Goal: Information Seeking & Learning: Learn about a topic

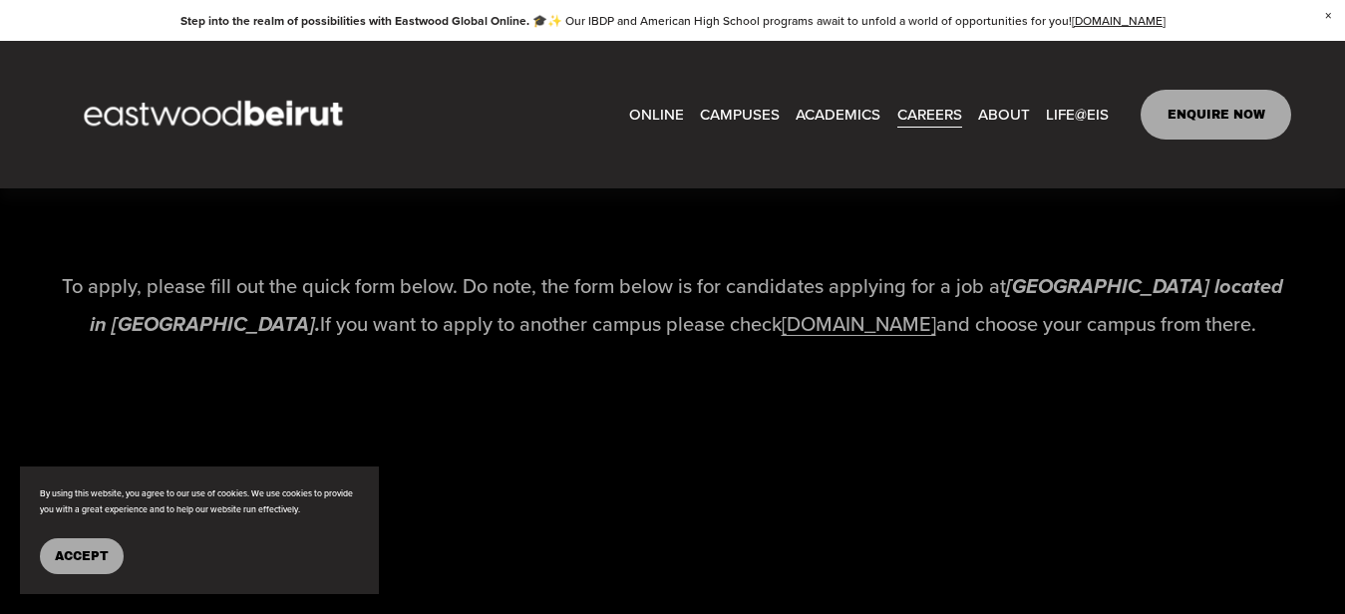
scroll to position [4138, 0]
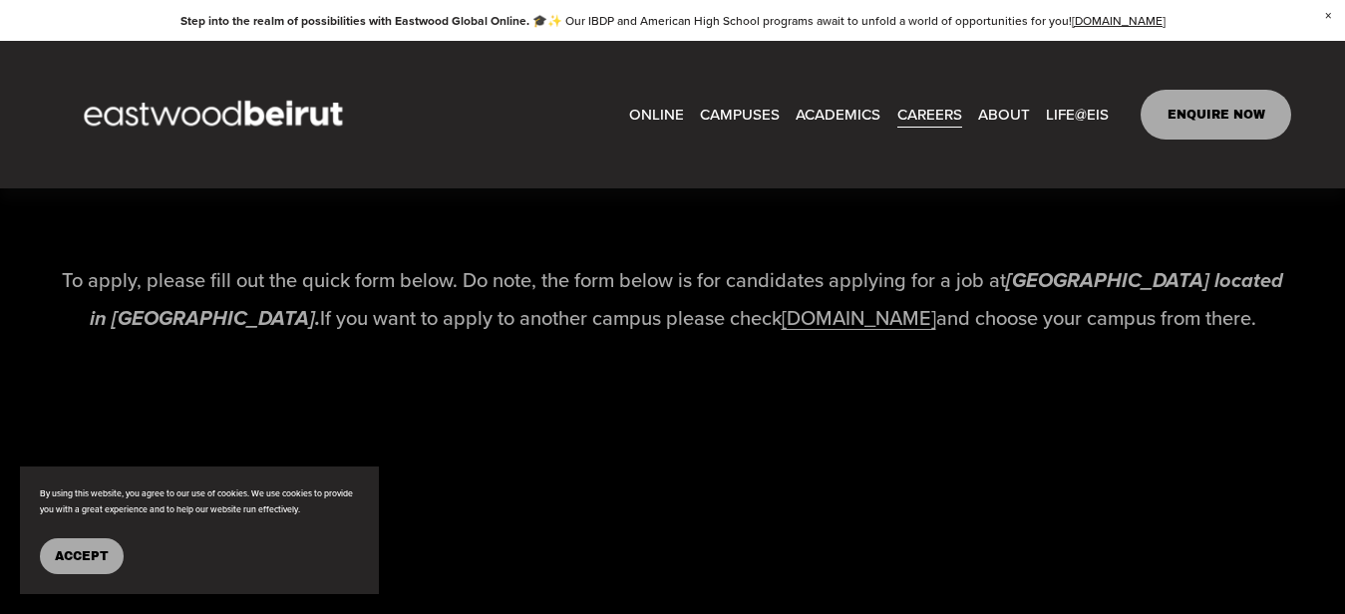
click at [934, 332] on link "[DOMAIN_NAME]" at bounding box center [859, 317] width 155 height 29
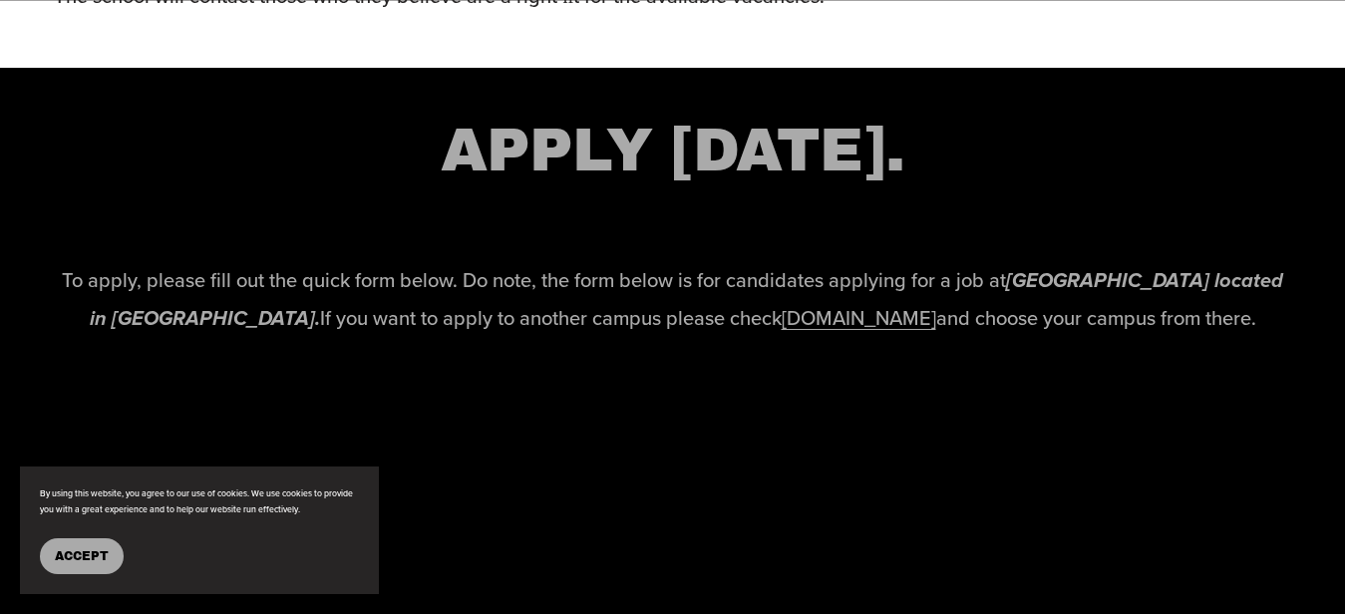
click at [90, 550] on span "Accept" at bounding box center [82, 557] width 54 height 14
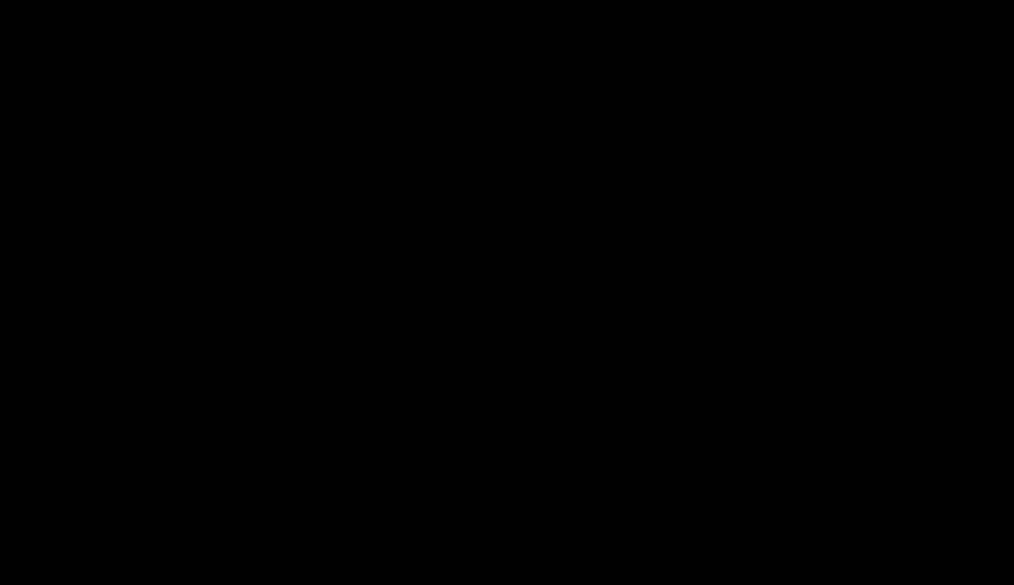
scroll to position [4055, 0]
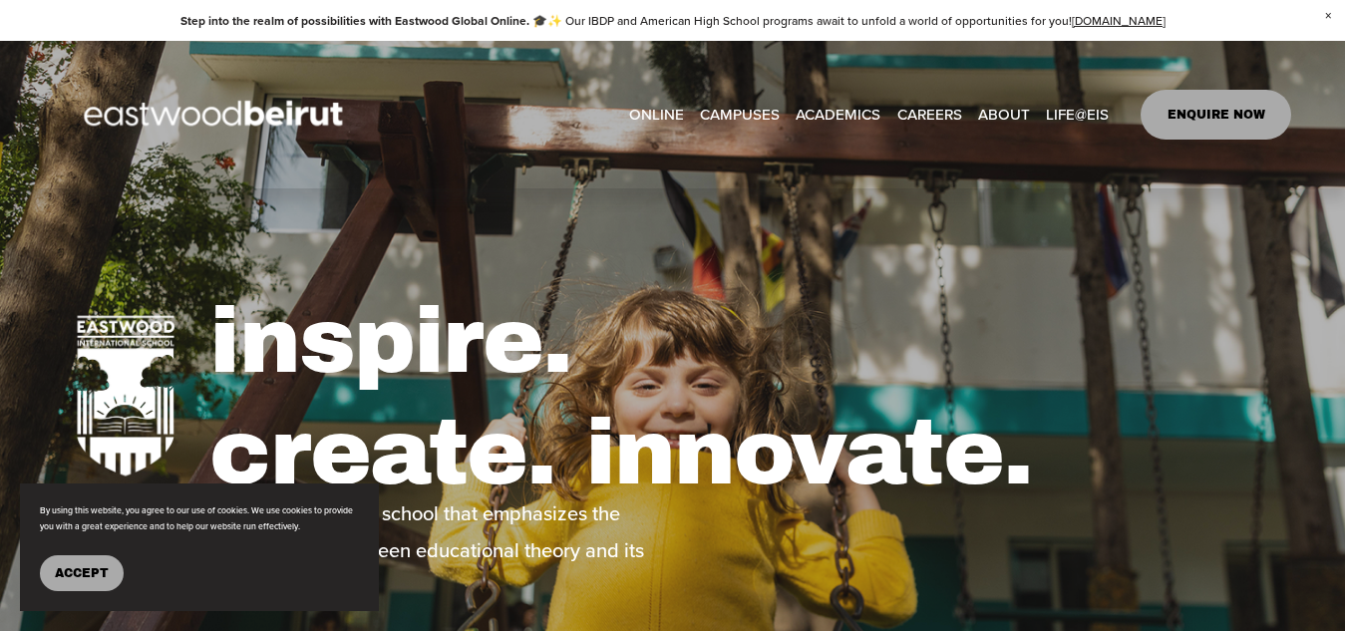
click at [907, 113] on link "CAREERS" at bounding box center [930, 114] width 65 height 30
type input "***"
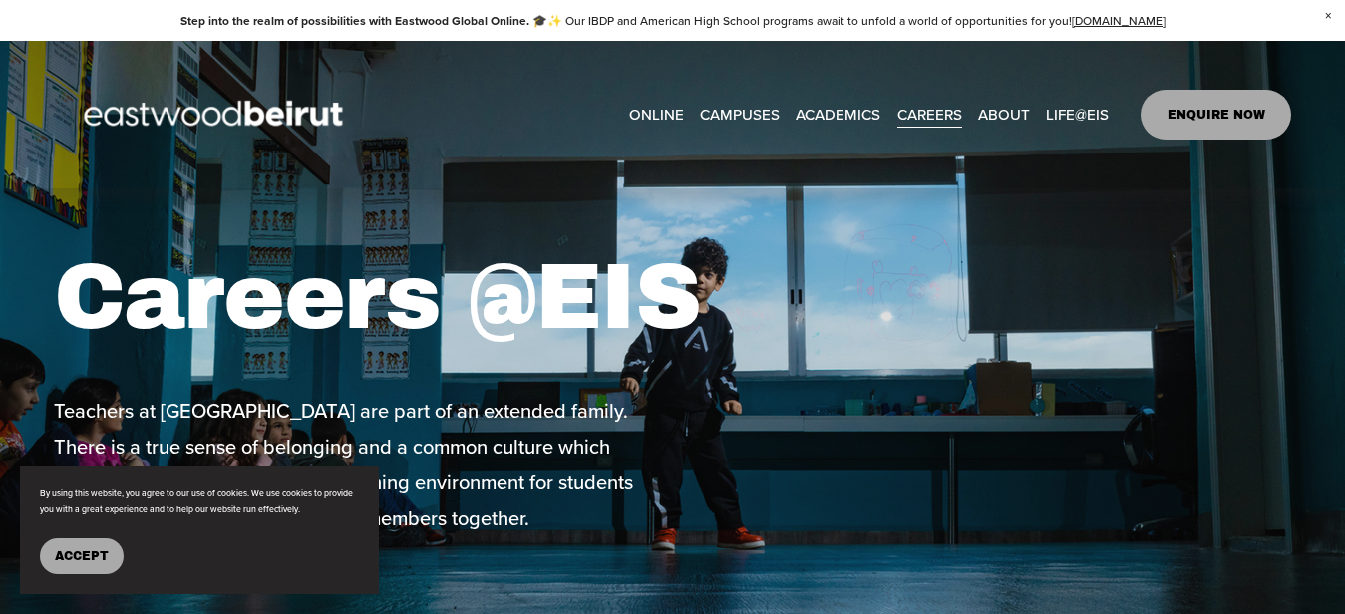
click at [94, 544] on button "Accept" at bounding box center [82, 557] width 84 height 36
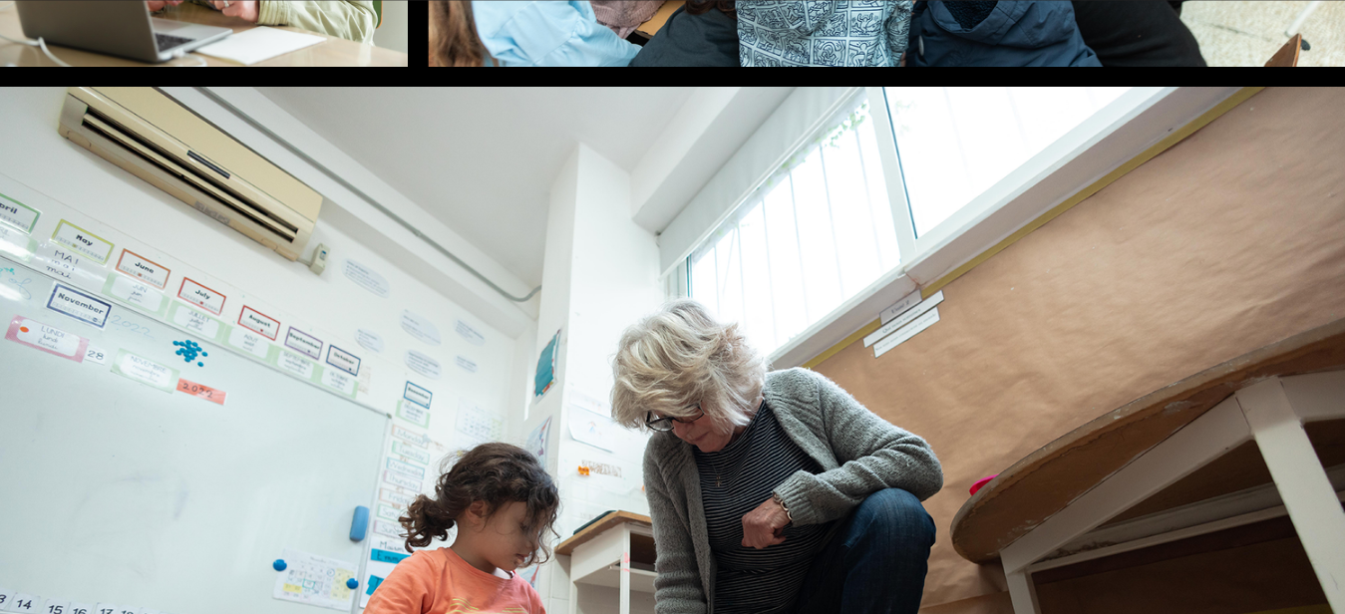
scroll to position [1660, 0]
